Goal: Information Seeking & Learning: Learn about a topic

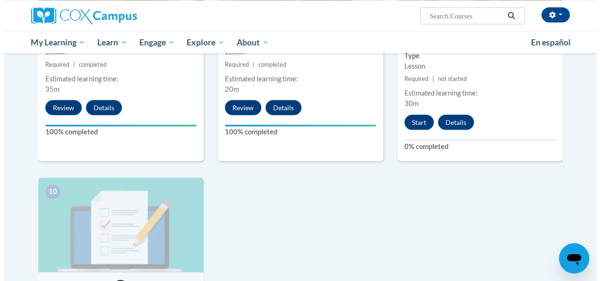
scroll to position [878, 0]
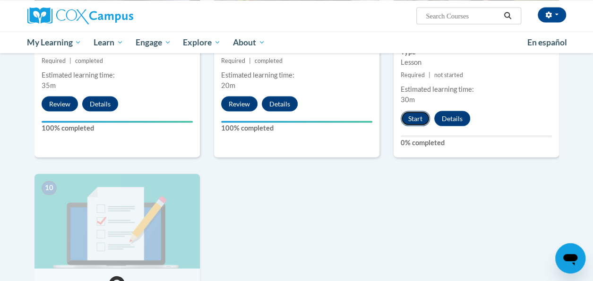
click at [417, 119] on button "Start" at bounding box center [415, 118] width 29 height 15
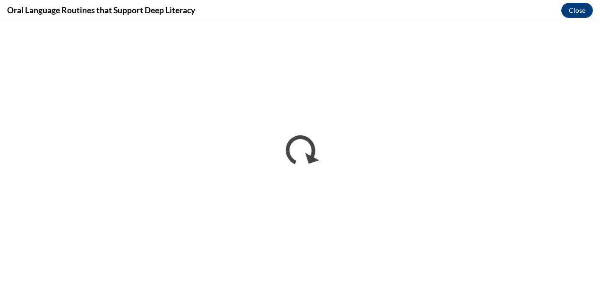
scroll to position [0, 0]
